Goal: Check status: Check status

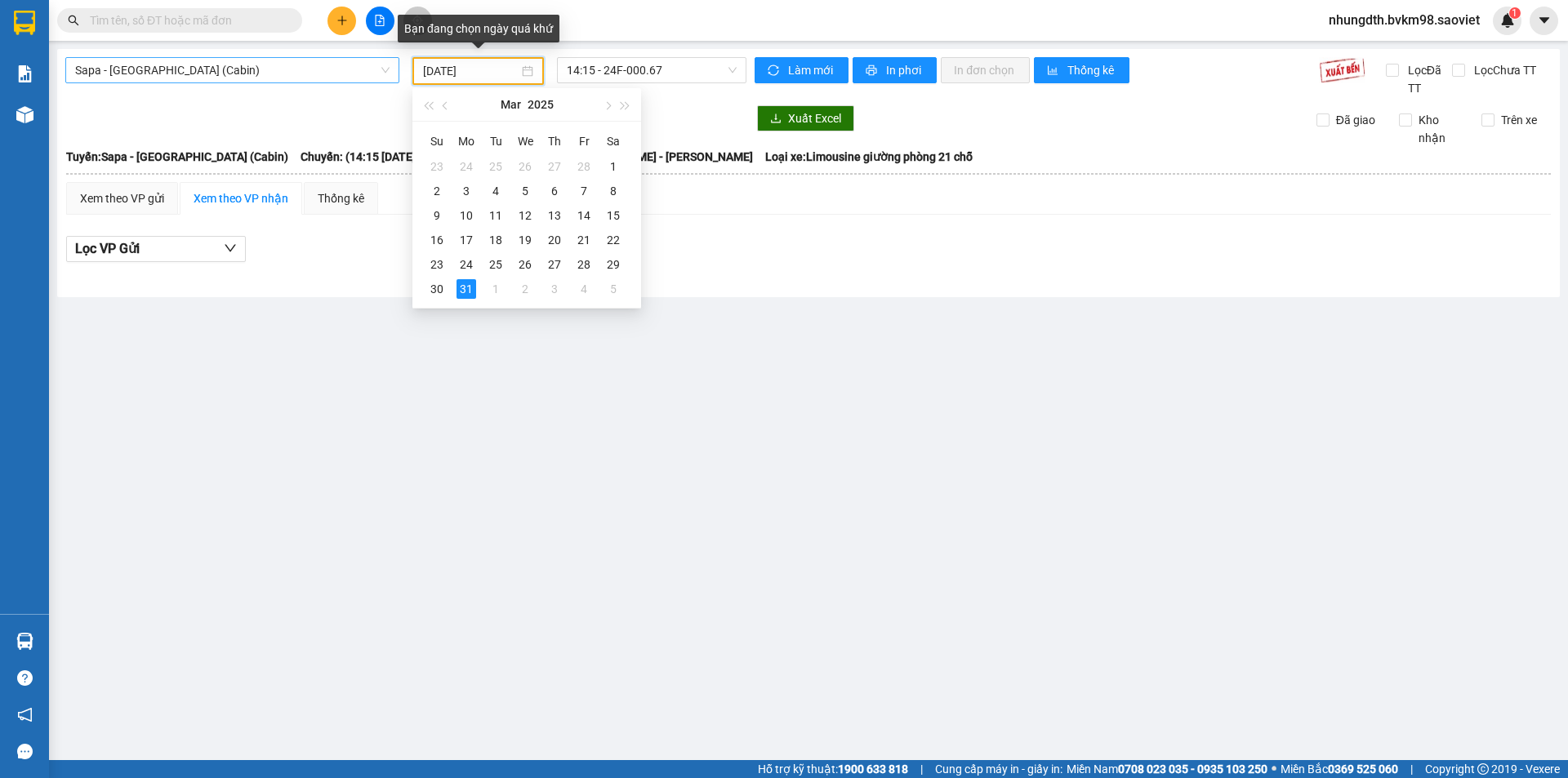
drag, startPoint x: 485, startPoint y: 71, endPoint x: 389, endPoint y: 70, distance: 96.0
click at [389, 70] on div "Sapa - [GEOGRAPHIC_DATA] (Cabin) [DATE] 14:15 - 24F-000.67" at bounding box center [405, 71] width 694 height 28
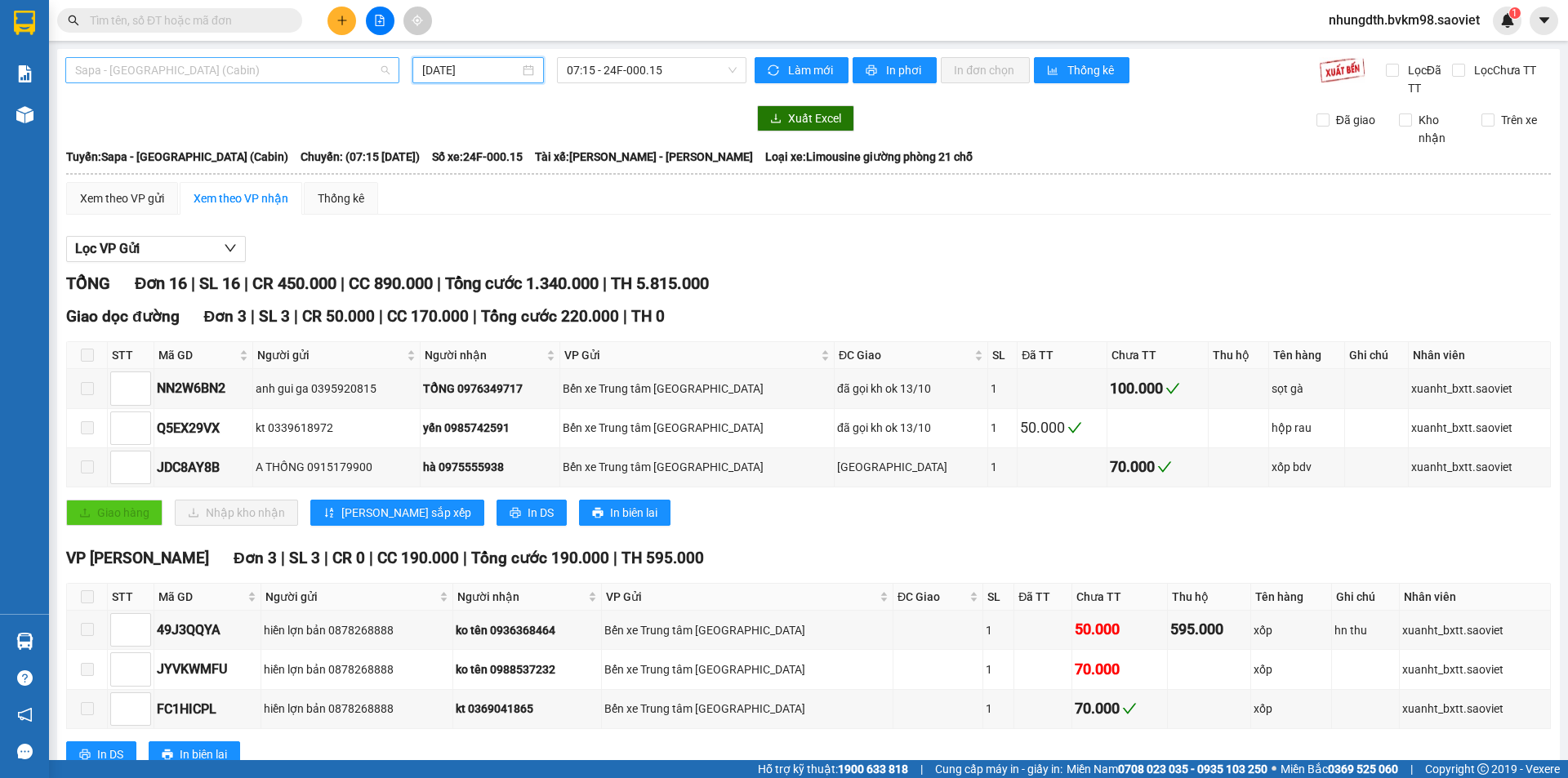
click at [234, 78] on span "Sapa - [GEOGRAPHIC_DATA] (Cabin)" at bounding box center [232, 69] width 314 height 25
type input "[DATE]"
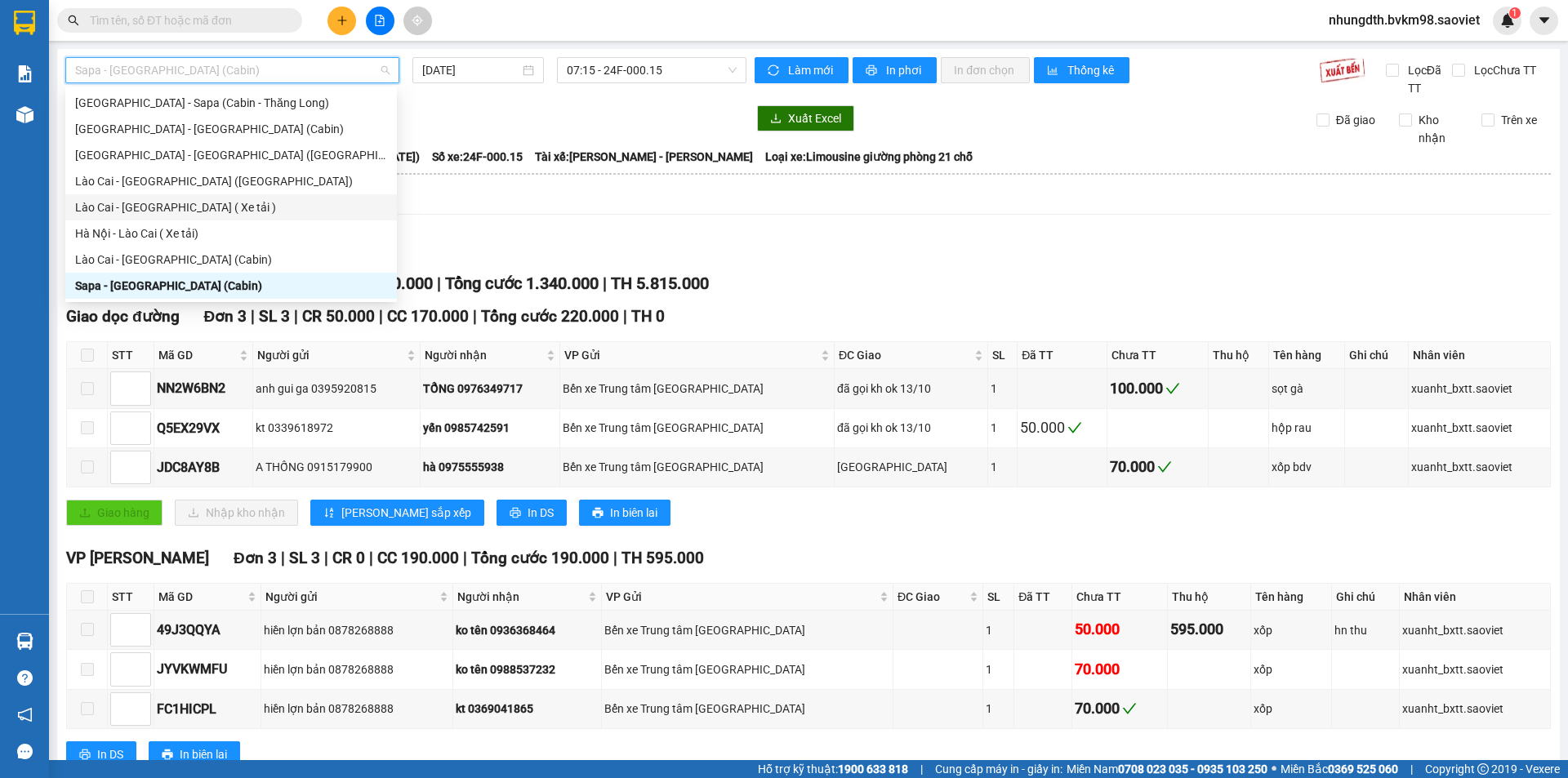
click at [208, 203] on div "Lào Cai - [GEOGRAPHIC_DATA] ( Xe tải )" at bounding box center [231, 207] width 312 height 18
type input "[DATE]"
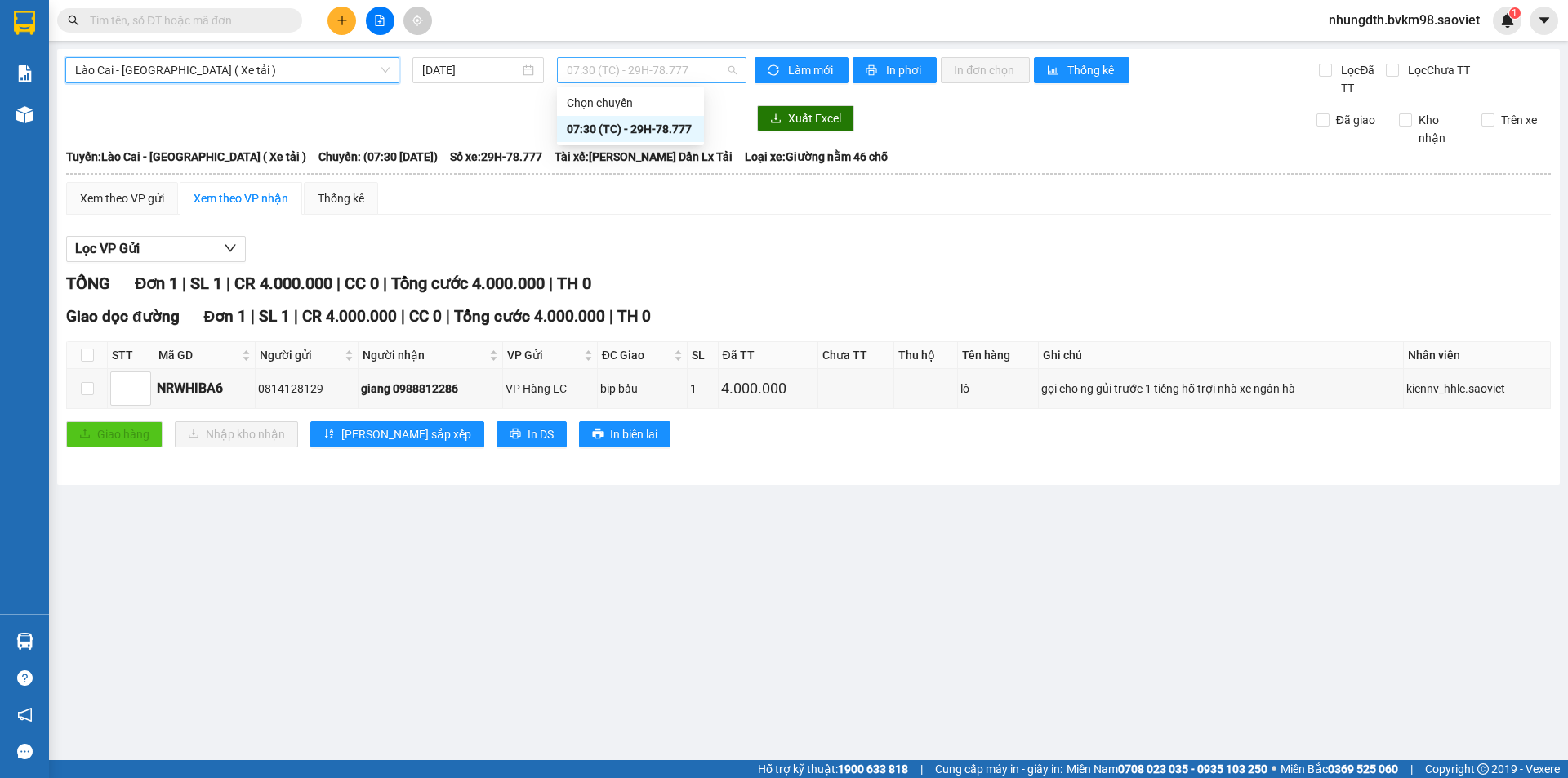
click at [728, 69] on span "07:30 (TC) - 29H-78.777" at bounding box center [651, 69] width 169 height 25
click at [738, 67] on div "07:30 (TC) - 29H-78.777" at bounding box center [651, 70] width 189 height 26
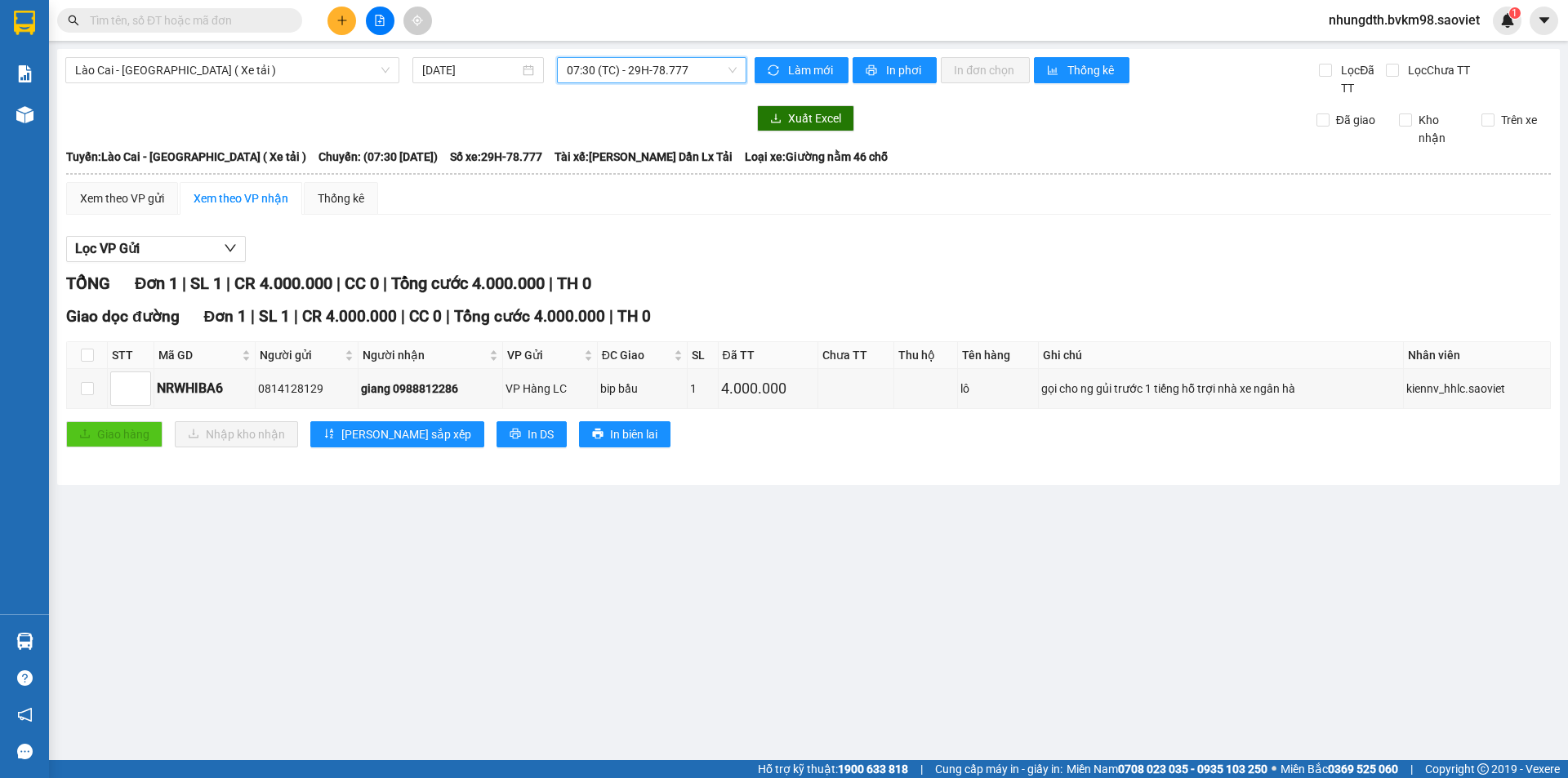
click at [738, 67] on div "07:30 (TC) - 29H-78.777" at bounding box center [651, 70] width 189 height 26
click at [165, 22] on input "text" at bounding box center [186, 21] width 192 height 18
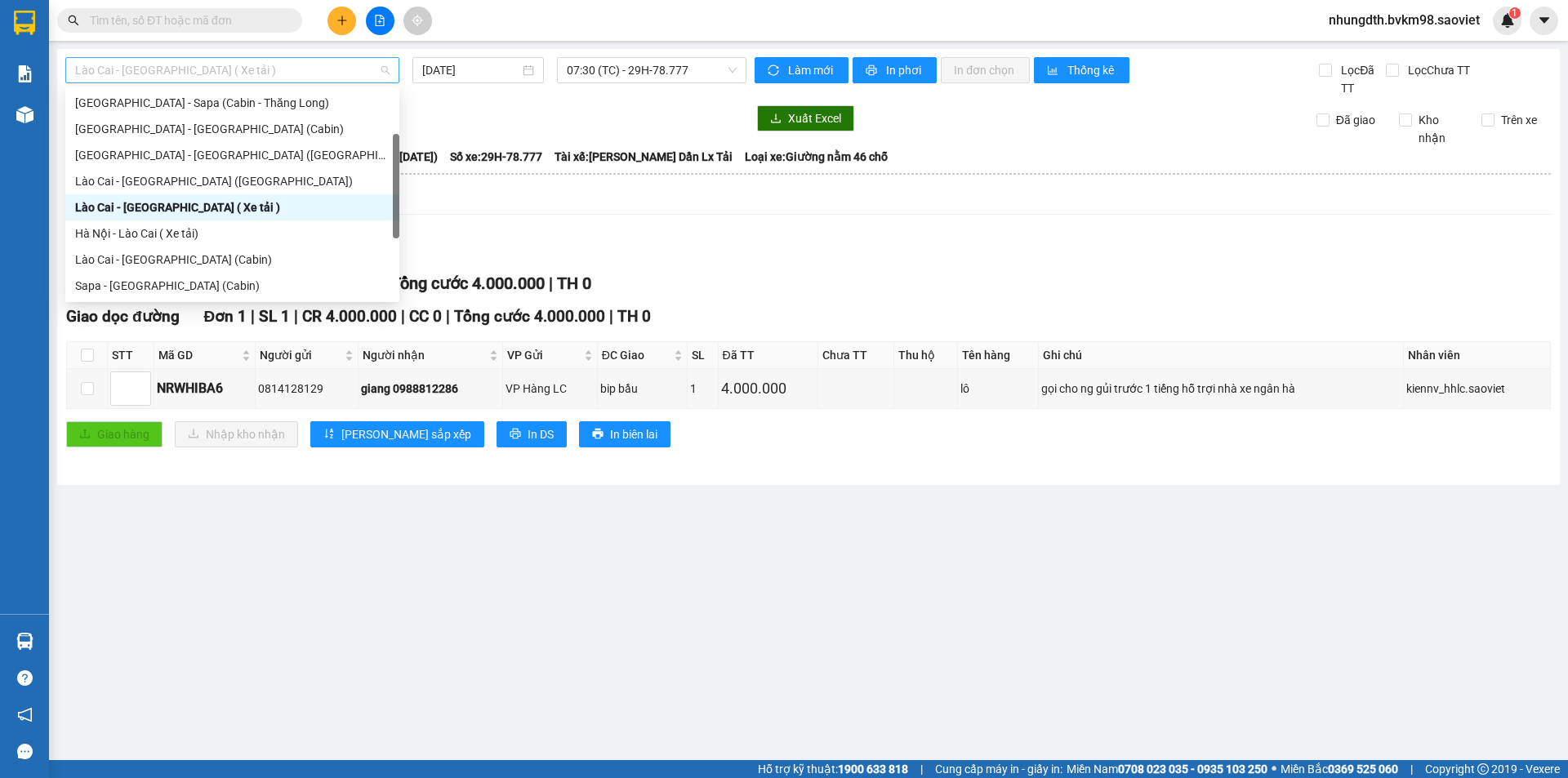
click at [233, 64] on span "Lào Cai - [GEOGRAPHIC_DATA] ( Xe tải )" at bounding box center [232, 69] width 314 height 25
click at [178, 280] on div "Sapa - [GEOGRAPHIC_DATA] (Cabin)" at bounding box center [232, 285] width 314 height 18
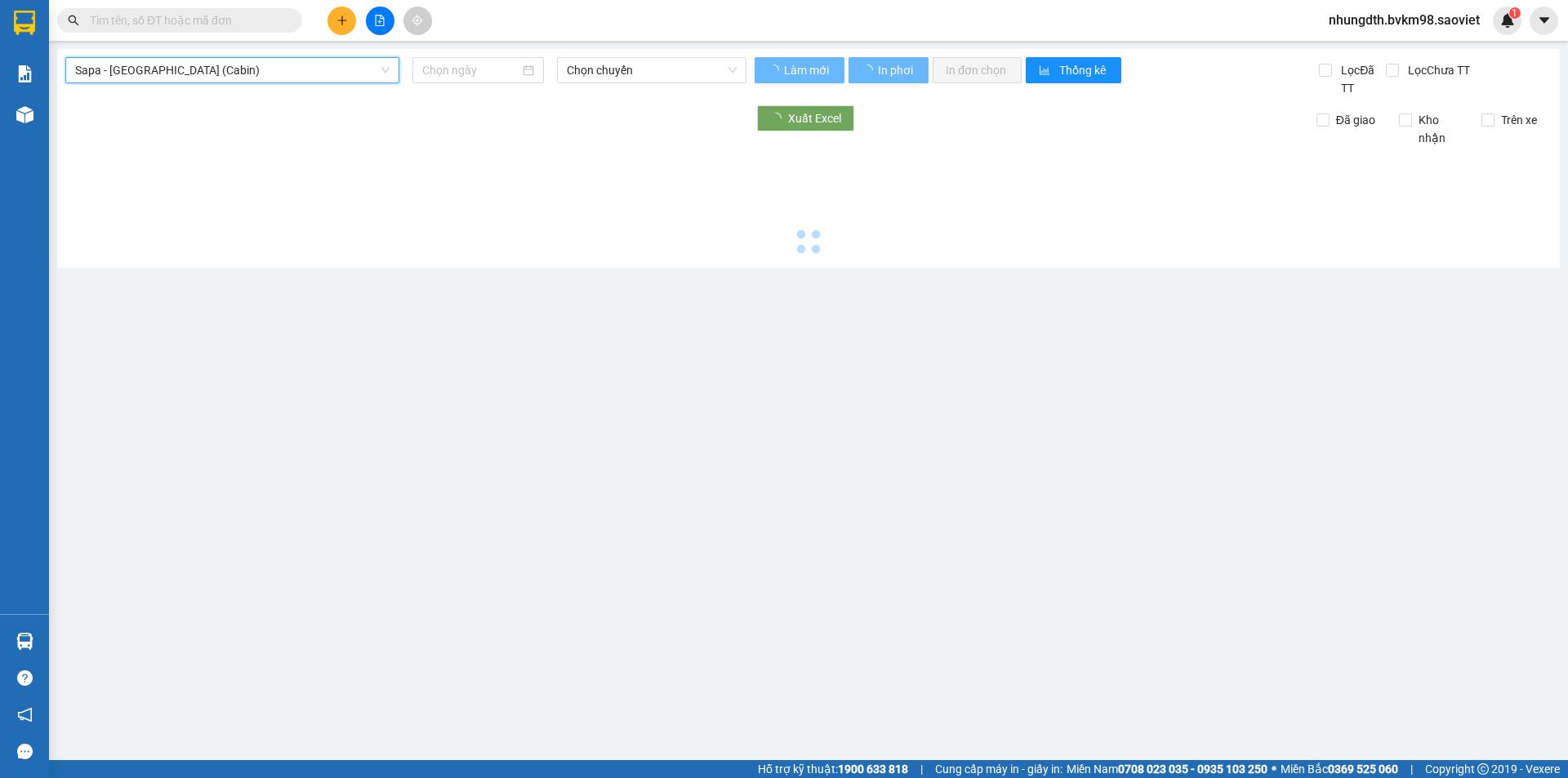
type input "[DATE]"
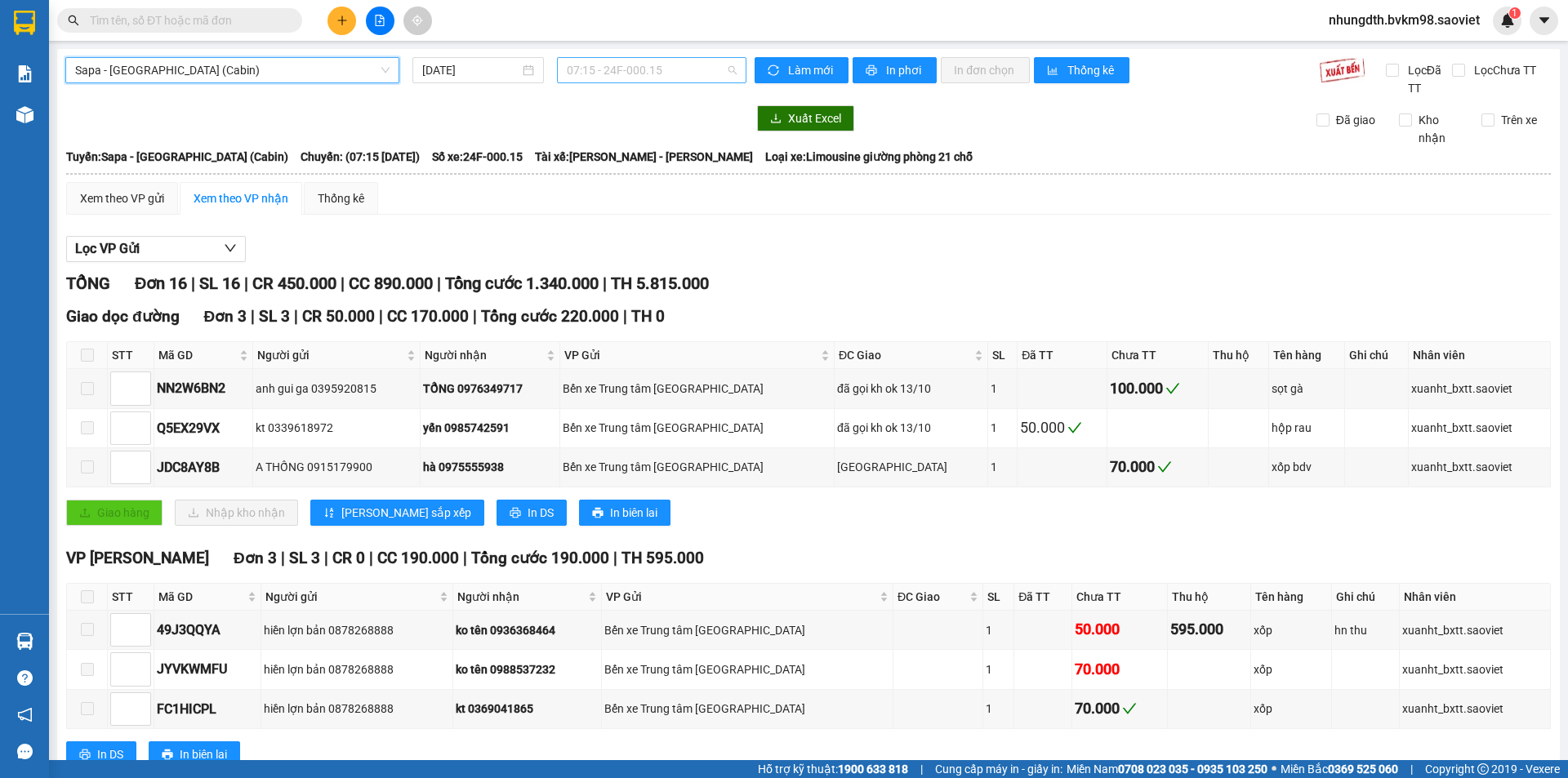
click at [727, 71] on span "07:15 - 24F-000.15" at bounding box center [651, 69] width 169 height 25
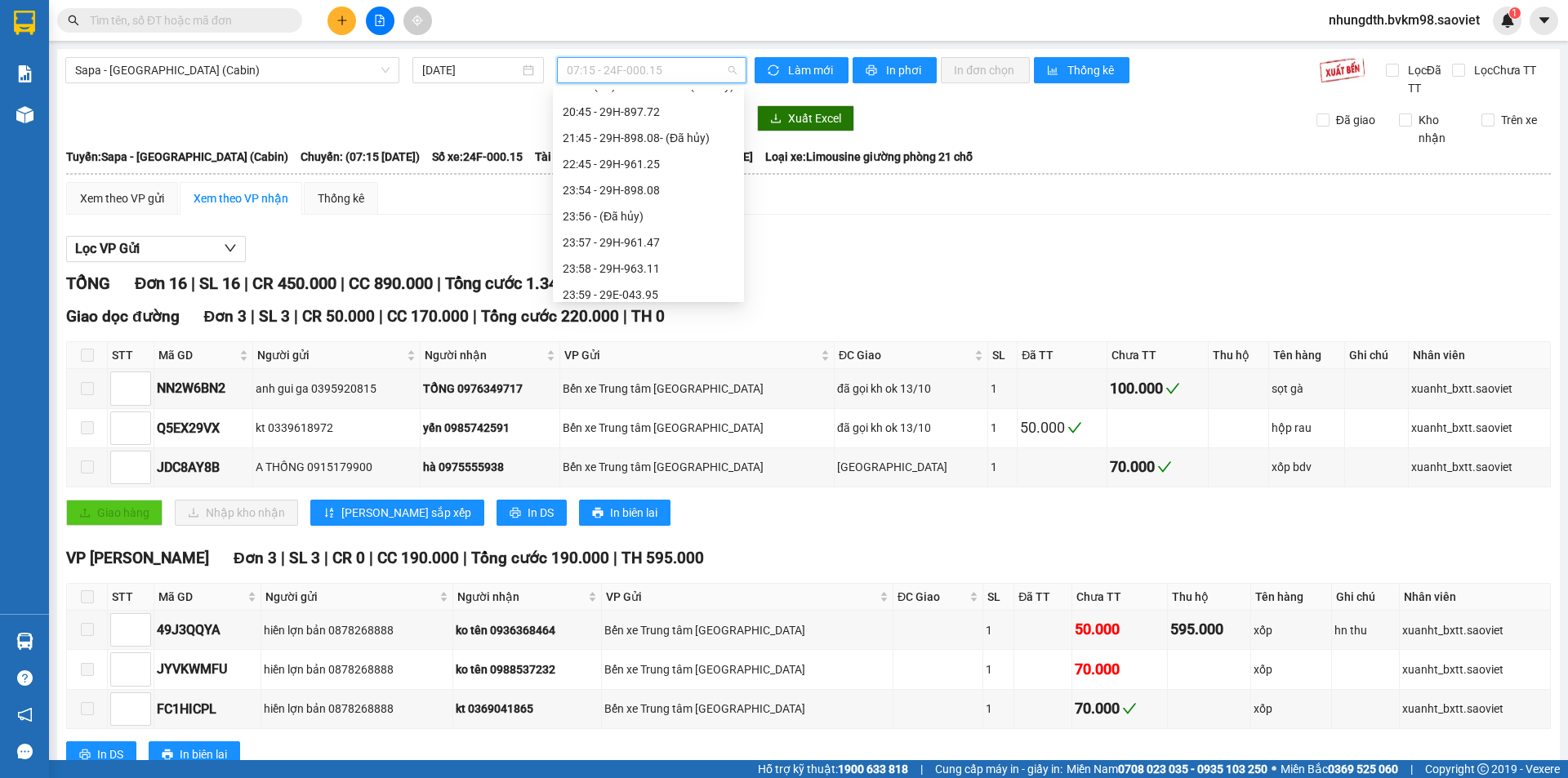
scroll to position [601, 0]
click at [212, 71] on span "Sapa - [GEOGRAPHIC_DATA] (Cabin)" at bounding box center [232, 69] width 314 height 25
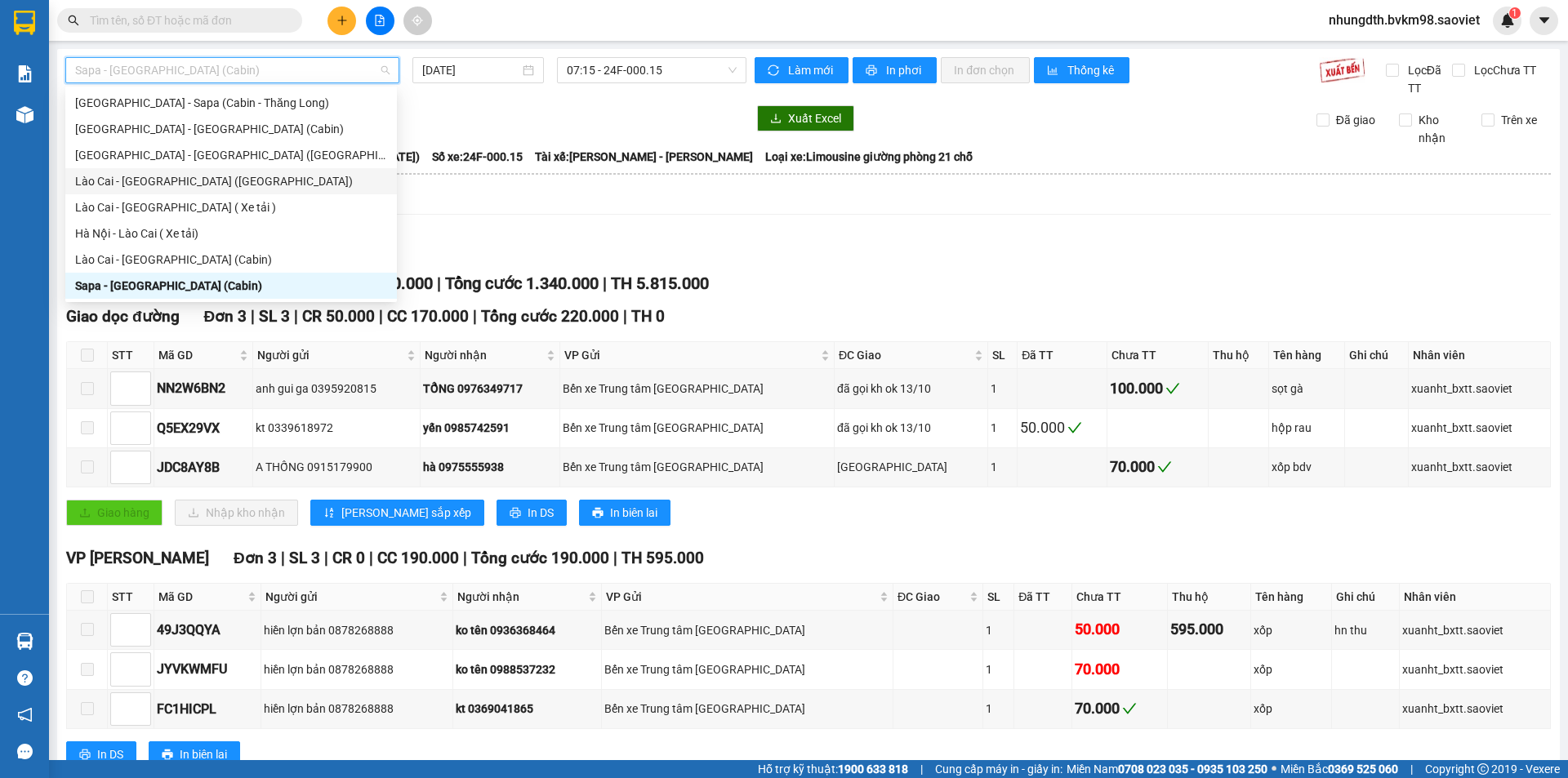
click at [228, 173] on div "Lào Cai - [GEOGRAPHIC_DATA] ([GEOGRAPHIC_DATA])" at bounding box center [231, 181] width 312 height 18
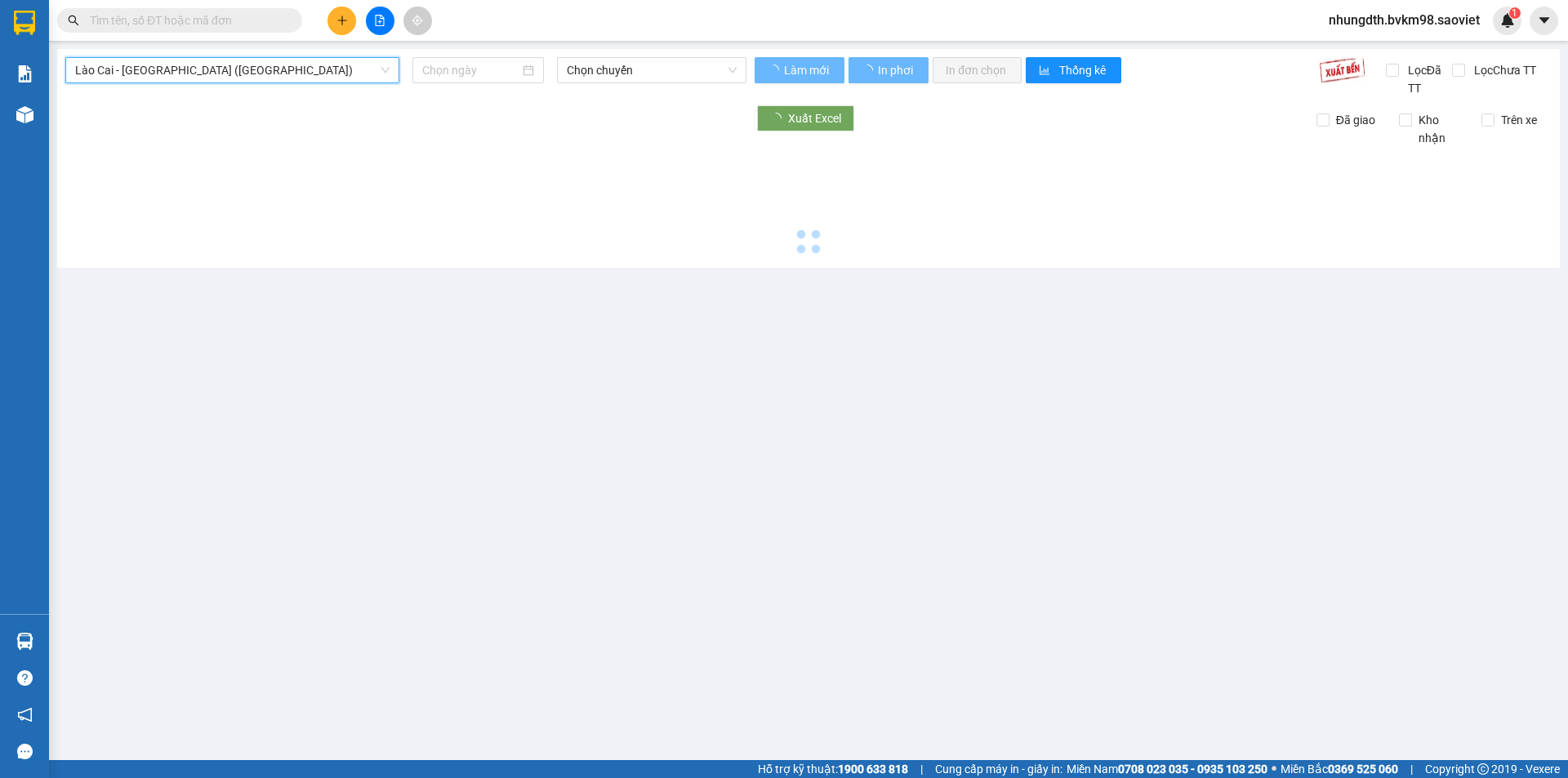
type input "[DATE]"
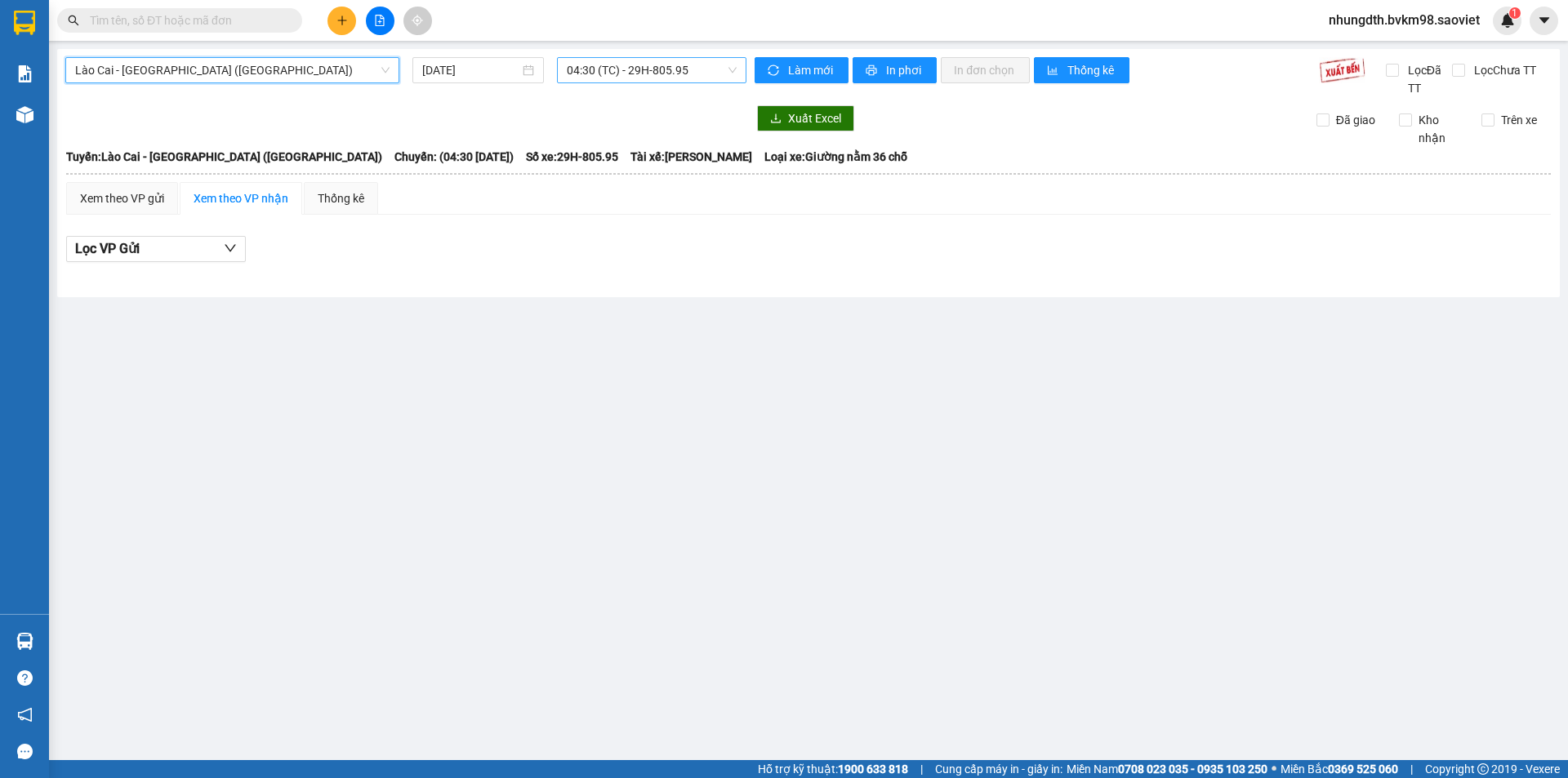
scroll to position [26, 0]
click at [727, 72] on span "04:30 (TC) - 29H-805.95" at bounding box center [651, 69] width 169 height 25
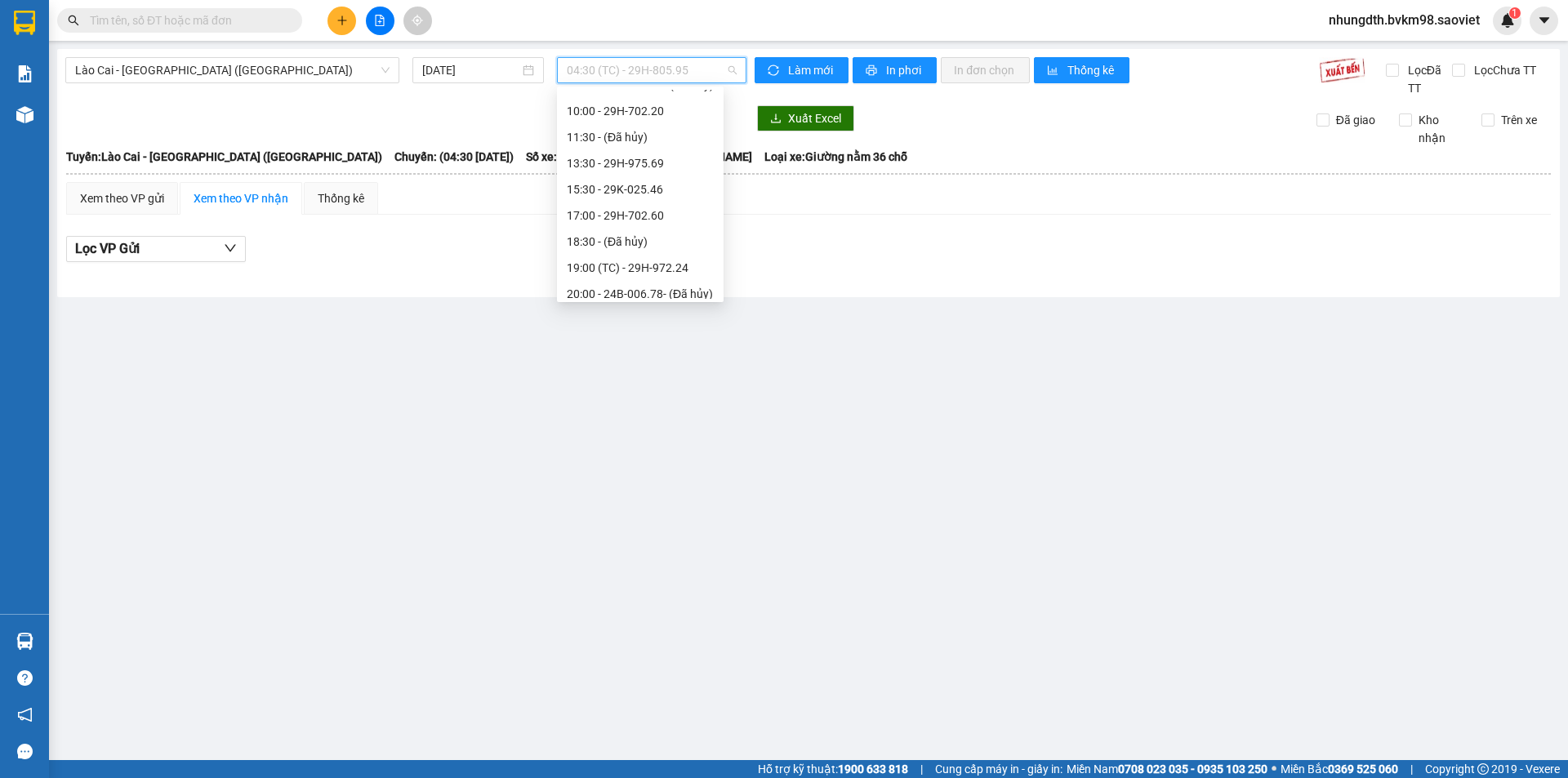
scroll to position [235, 0]
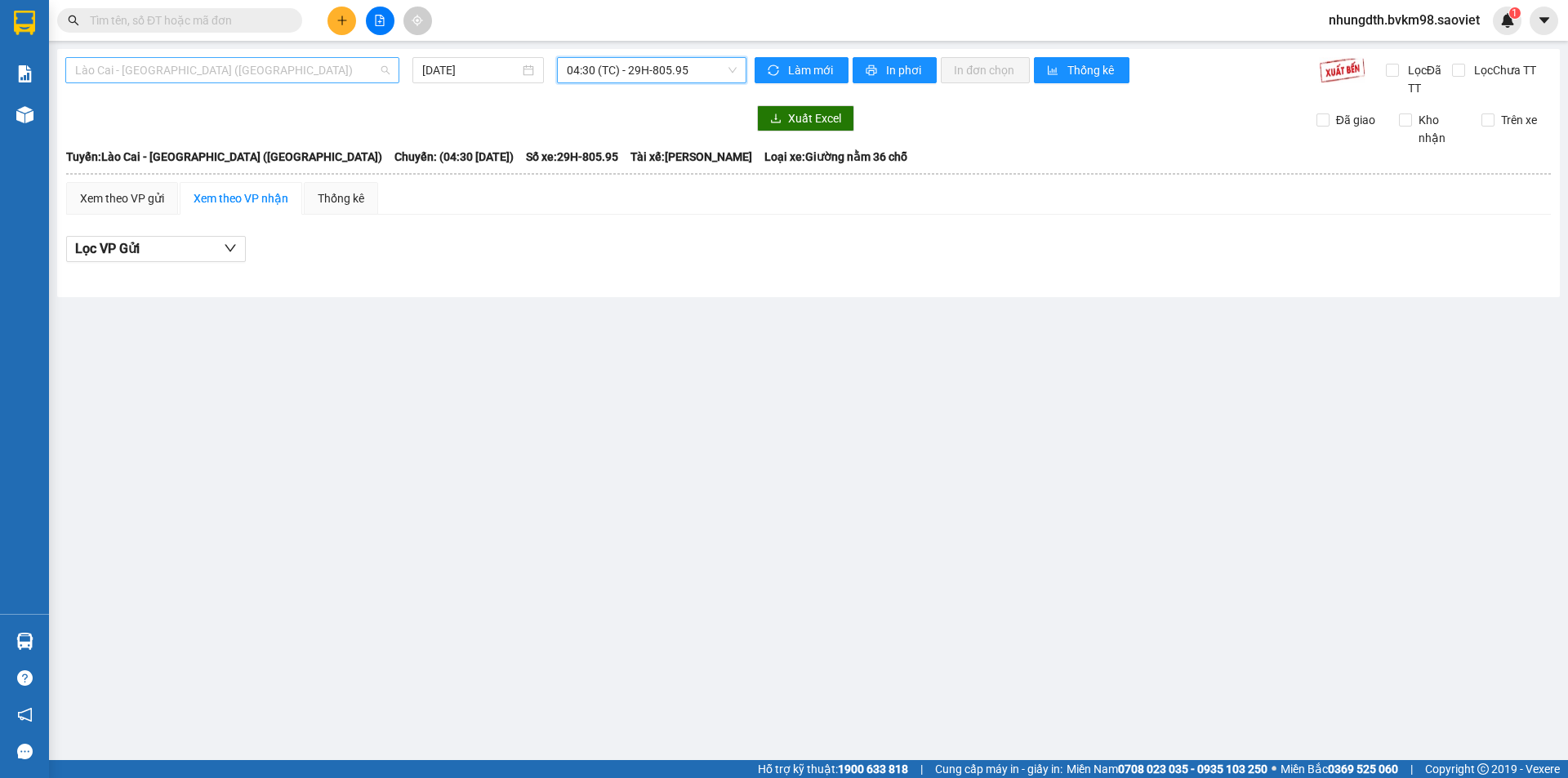
click at [156, 70] on span "Lào Cai - [GEOGRAPHIC_DATA] ([GEOGRAPHIC_DATA])" at bounding box center [232, 69] width 314 height 25
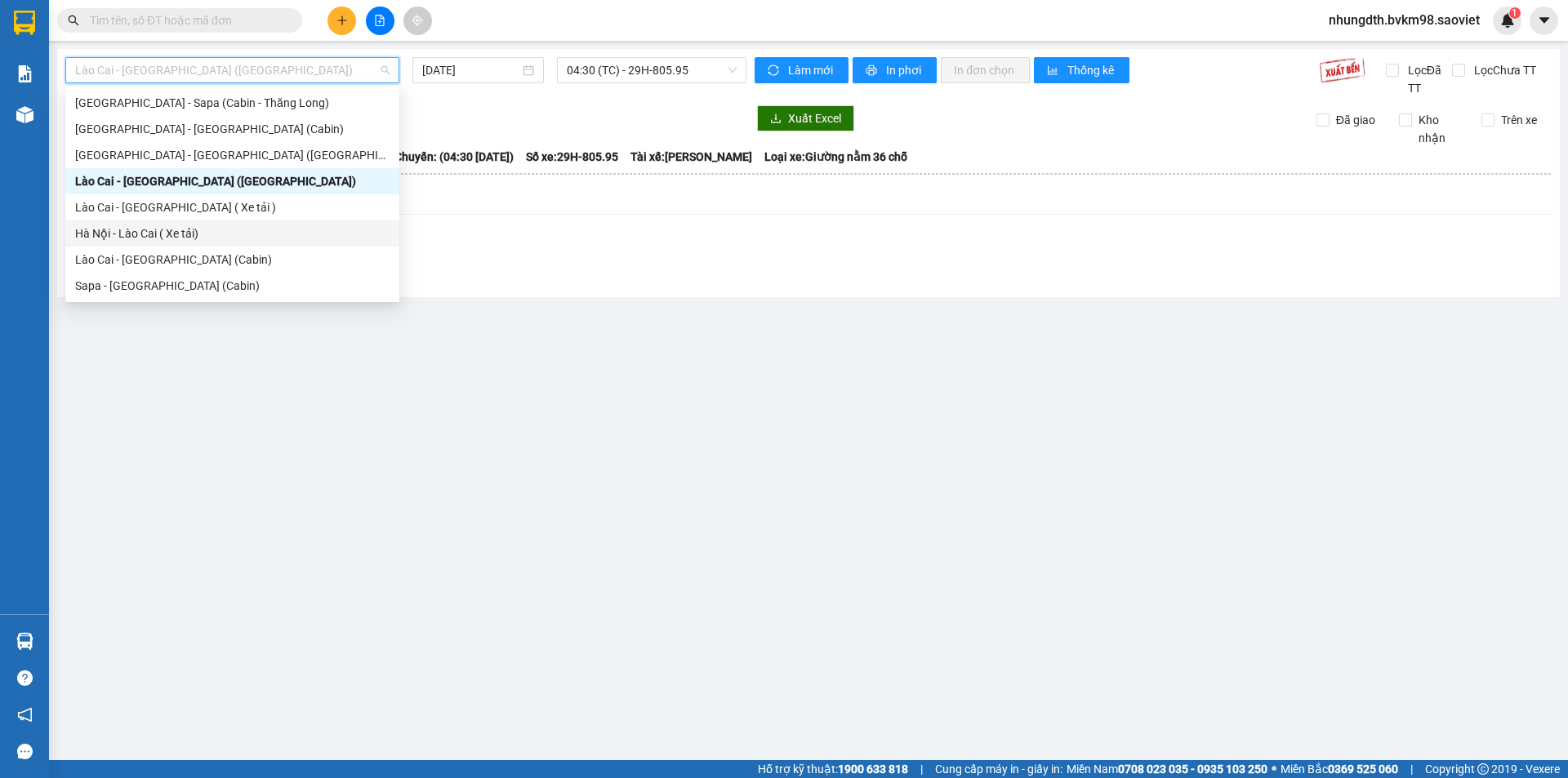
click at [196, 230] on div "Hà Nội - Lào Cai ( Xe tải)" at bounding box center [232, 234] width 314 height 18
type input "[DATE]"
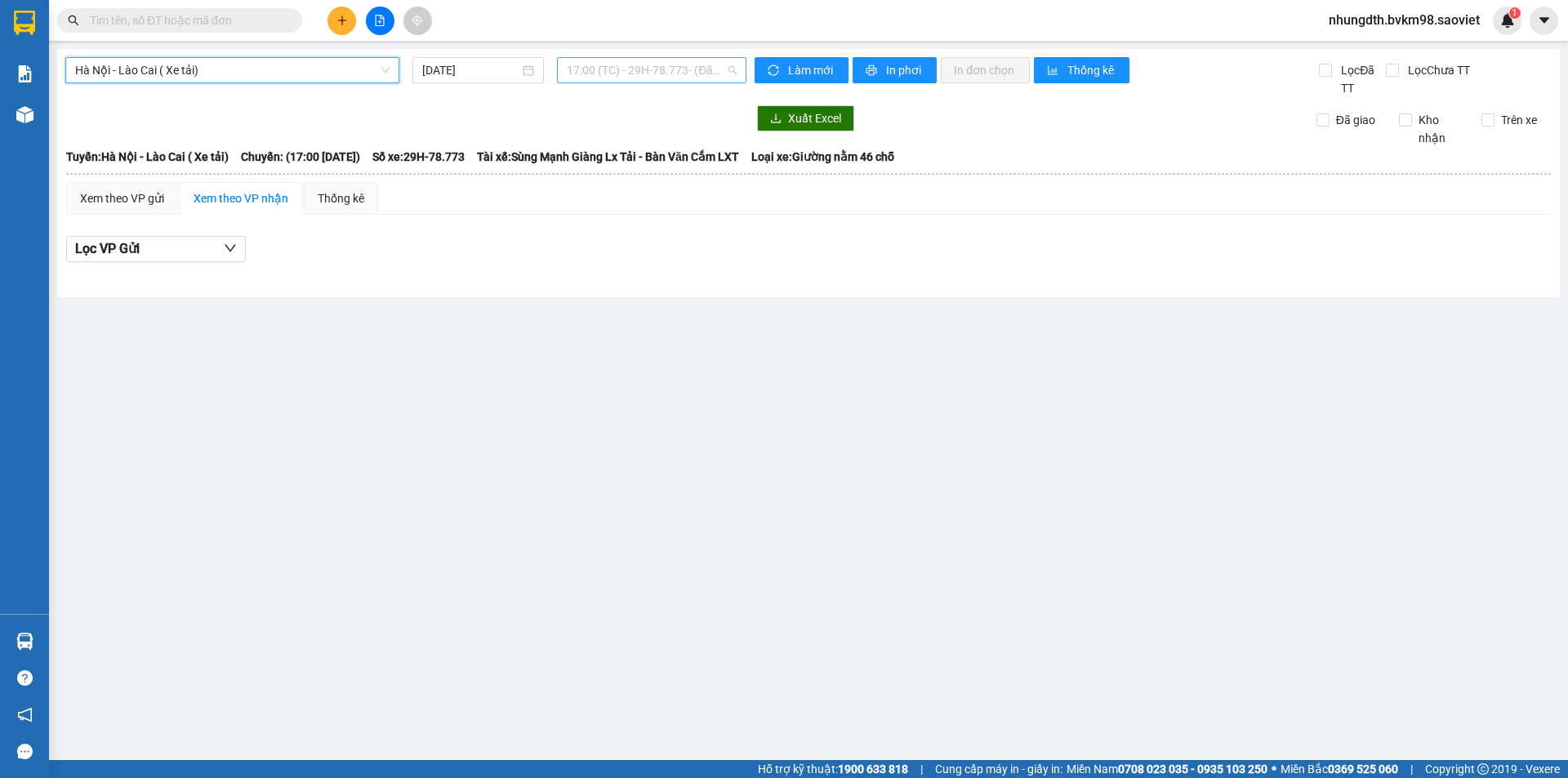
click at [729, 67] on span "17:00 (TC) - 29H-78.773 - (Đã hủy)" at bounding box center [651, 69] width 169 height 25
